Goal: Check status

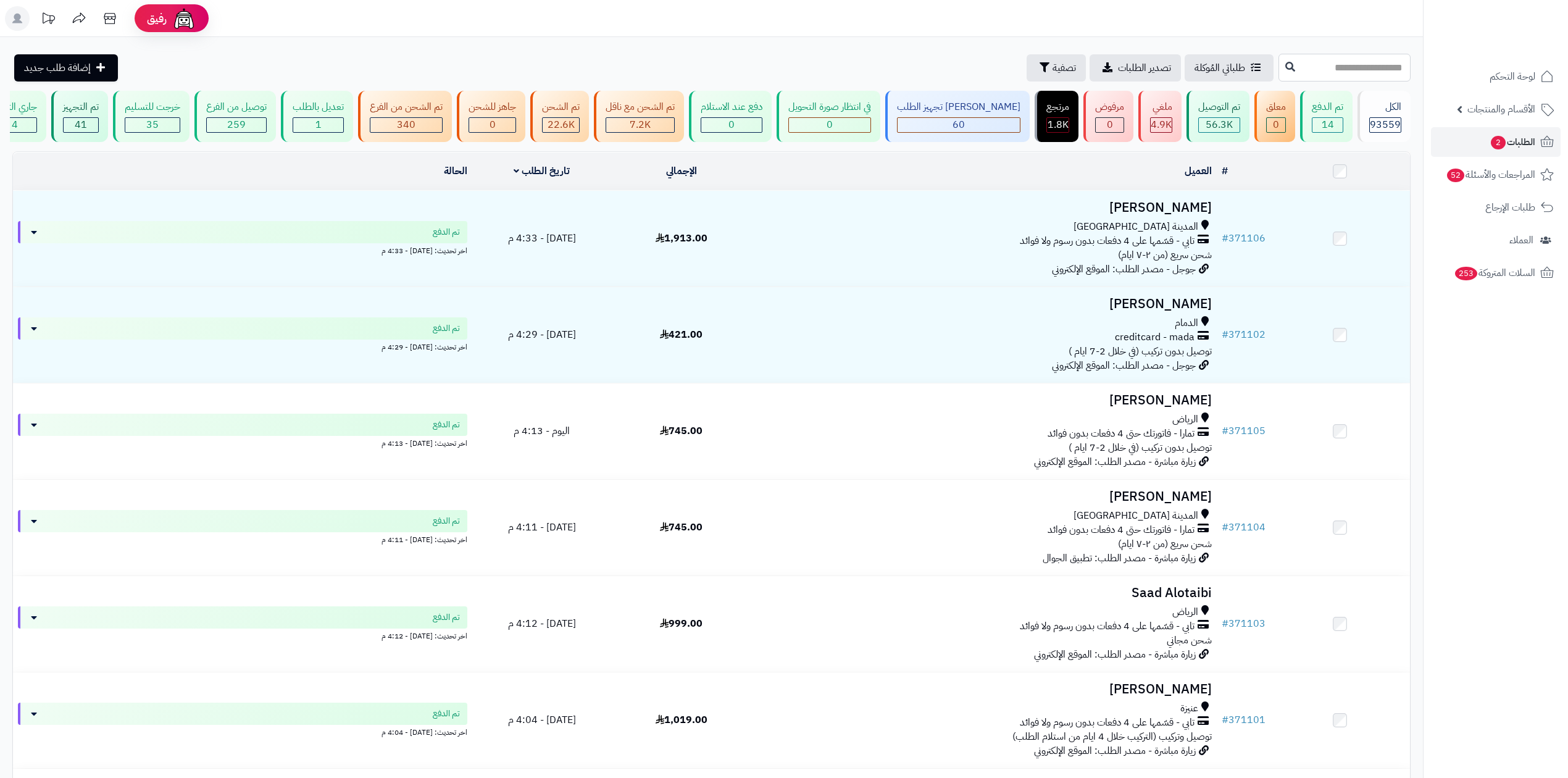
click at [1302, 57] on input "text" at bounding box center [1344, 68] width 132 height 28
paste input "******"
type input "******"
click at [1281, 69] on button at bounding box center [1290, 66] width 19 height 24
